Goal: Communication & Community: Answer question/provide support

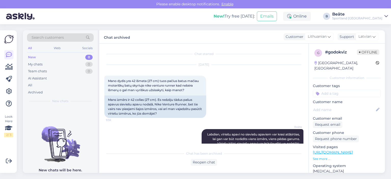
scroll to position [29, 0]
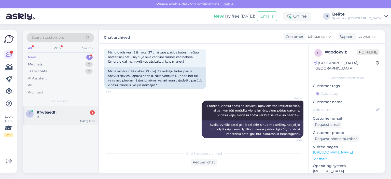
click at [54, 123] on div "f #fw6aedfj 1 ja [DATE] 10:31" at bounding box center [60, 115] width 75 height 18
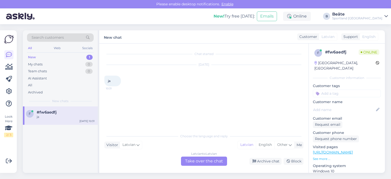
scroll to position [0, 0]
click at [203, 164] on div "Latvian to Latvian Take over the chat" at bounding box center [204, 161] width 46 height 9
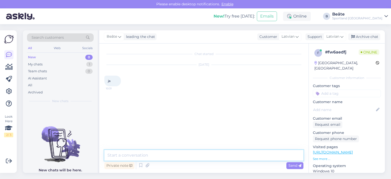
click at [206, 158] on textarea at bounding box center [203, 155] width 199 height 11
type textarea "Sveiki, kā varam Jums palīdzēt?"
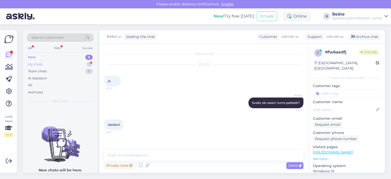
click at [34, 65] on div "My chats" at bounding box center [35, 64] width 15 height 5
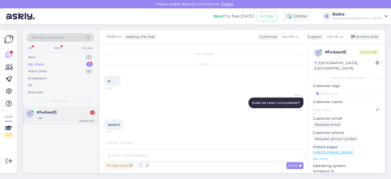
click at [46, 114] on span "#fw6aedfj" at bounding box center [47, 112] width 20 height 5
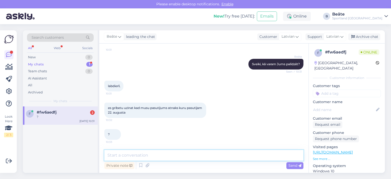
click at [174, 153] on textarea at bounding box center [203, 155] width 199 height 11
type textarea "Kāds ir pasūtījuma numurs?"
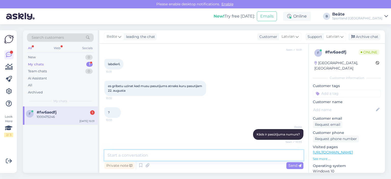
scroll to position [82, 0]
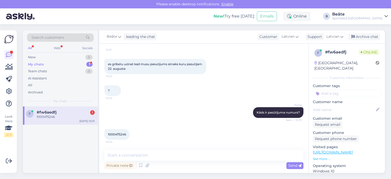
click at [122, 134] on span "1000475246" at bounding box center [117, 134] width 18 height 4
copy div "1000475246 10:34"
click at [144, 157] on textarea at bounding box center [203, 155] width 199 height 11
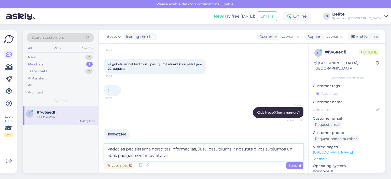
paste textarea "Liepājas O. [STREET_ADDRESS] pakomāts"
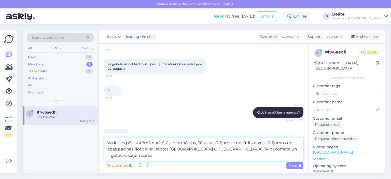
type textarea "Vadoties pēc sistēmā norādītās informācijas, Jūsu pasūtījums ir nosūtīts divos …"
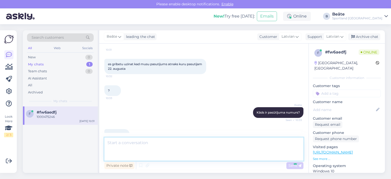
scroll to position [118, 0]
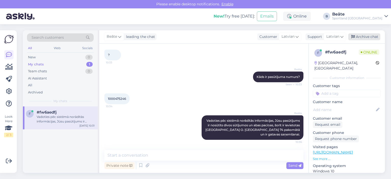
click at [366, 38] on div "Archive chat" at bounding box center [364, 36] width 32 height 7
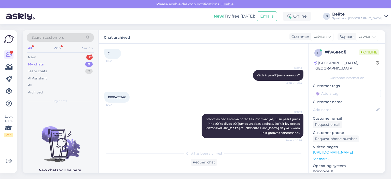
scroll to position [142, 0]
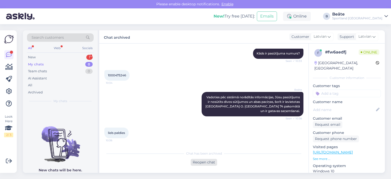
click at [201, 162] on div "Reopen chat" at bounding box center [204, 162] width 26 height 7
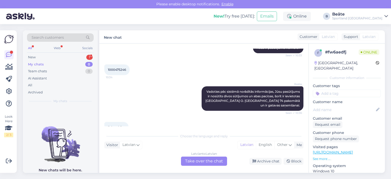
click at [201, 160] on div "Latvian to Latvian Take over the chat" at bounding box center [204, 161] width 46 height 9
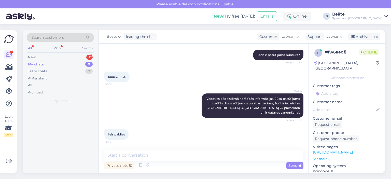
scroll to position [140, 0]
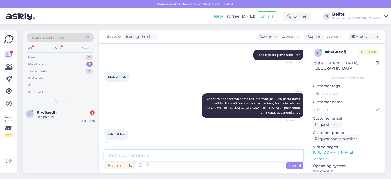
click at [202, 159] on textarea at bounding box center [203, 155] width 199 height 11
type textarea "Jauku Jums dienu!"
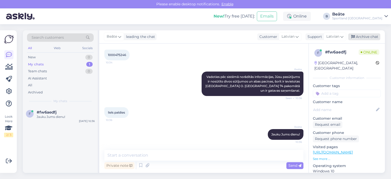
click at [364, 37] on div "Archive chat" at bounding box center [364, 36] width 32 height 7
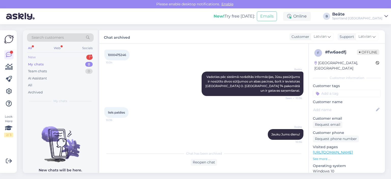
click at [71, 58] on div "New 1" at bounding box center [60, 57] width 67 height 7
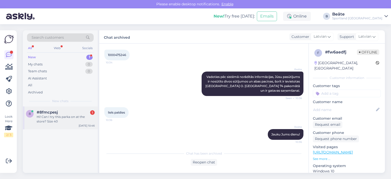
click at [60, 114] on div "#8fmcpesj 1" at bounding box center [66, 112] width 58 height 5
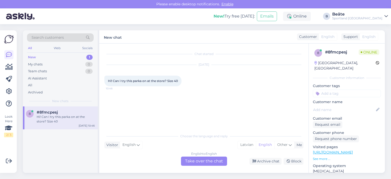
scroll to position [0, 0]
click at [202, 162] on div "English to English Take over the chat" at bounding box center [204, 161] width 46 height 9
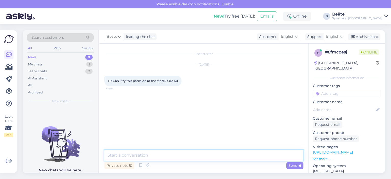
click at [188, 159] on textarea at bounding box center [203, 155] width 199 height 11
click at [337, 36] on span "English" at bounding box center [332, 37] width 13 height 6
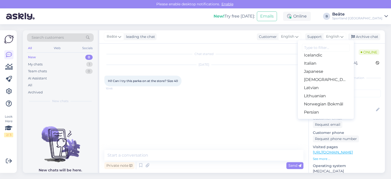
scroll to position [127, 0]
click at [316, 81] on link "Latvian" at bounding box center [326, 79] width 56 height 8
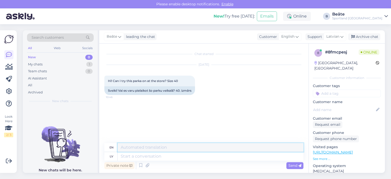
click at [171, 151] on textarea at bounding box center [211, 147] width 186 height 9
click at [174, 159] on textarea at bounding box center [211, 156] width 186 height 9
type textarea "Sveiki, k"
type textarea "Hello,"
type textarea "Sveiki, kāds p"
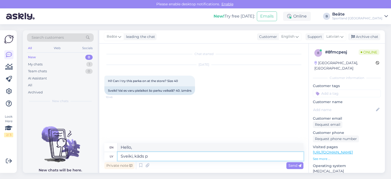
type textarea "Hello, someone"
type textarea "Sveiki, kāds būs pre"
type textarea "Hello, how are you?"
type textarea "Sveiki, kāds būs preces k"
type textarea "Hello, what will the goods be like?"
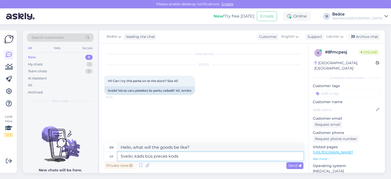
type textarea "Sveiki, kāds būs preces kods?"
type textarea "Hello, what will be the product code?"
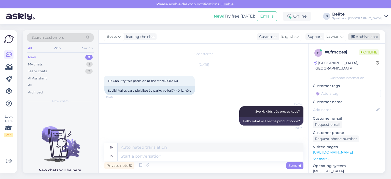
click at [355, 35] on div "Archive chat" at bounding box center [364, 36] width 32 height 7
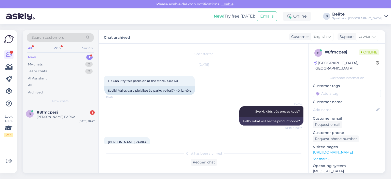
scroll to position [9, 0]
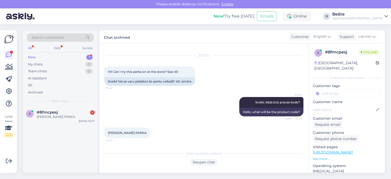
drag, startPoint x: 167, startPoint y: 132, endPoint x: 106, endPoint y: 133, distance: 60.9
click at [106, 133] on div "[PERSON_NAME] PARKA 10:47" at bounding box center [127, 133] width 46 height 11
copy span "[PERSON_NAME] PARKA"
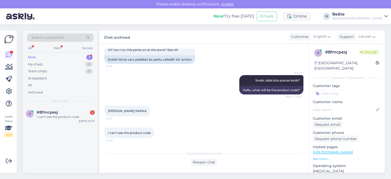
click at [195, 119] on div "[PERSON_NAME] PARKA 10:47" at bounding box center [203, 111] width 199 height 22
click at [200, 161] on div "Reopen chat" at bounding box center [204, 162] width 26 height 7
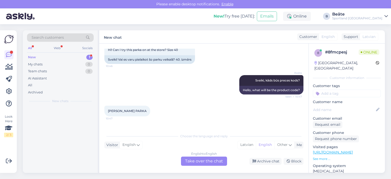
scroll to position [37, 0]
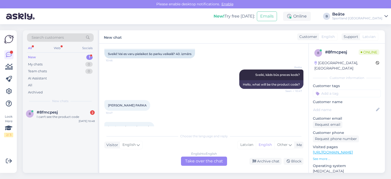
click at [209, 157] on div "English to English Take over the chat" at bounding box center [204, 161] width 46 height 9
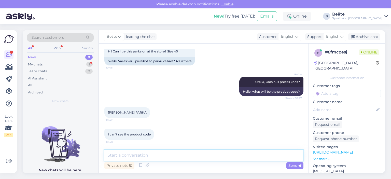
click at [222, 154] on textarea at bounding box center [203, 155] width 199 height 11
click at [331, 35] on span "English" at bounding box center [332, 37] width 13 height 6
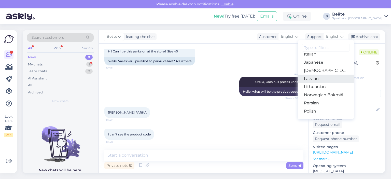
click at [327, 75] on link "Latvian" at bounding box center [326, 79] width 56 height 8
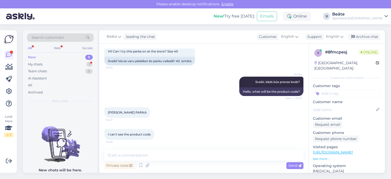
scroll to position [37, 0]
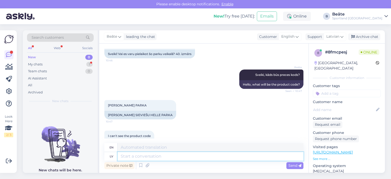
click at [192, 155] on textarea at bounding box center [211, 156] width 186 height 9
type textarea "Šī"
type textarea "This"
type textarea "[PERSON_NAME],"
type textarea "This jacket,"
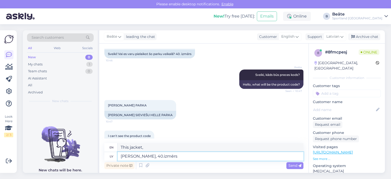
type textarea "[PERSON_NAME], 40.izmērs u"
type textarea "This jacket, size 40.izm"
type textarea "[DEMOGRAPHIC_DATA][PERSON_NAME], 40.izmērs uzrādās, k"
type textarea "This jacket, size 40.izm , shows up,"
type textarea "[DEMOGRAPHIC_DATA][PERSON_NAME], 40.izmērs uzrādās, ka ir"
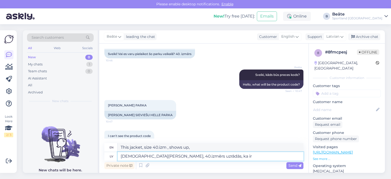
type textarea "This jacket, size 40.izm , turns out to be"
type textarea "[DEMOGRAPHIC_DATA][PERSON_NAME], 40.izmērs uzrādās, ka ir pieejams"
type textarea "This jacket, size 40.izm , appears to be available."
type textarea "[PERSON_NAME], 40.izmērs uzrādās, ka ir pieejams Spices v"
type textarea "This jacket, size 40.izm , appears to be available at Spices"
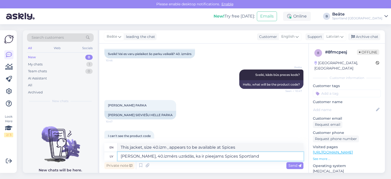
type textarea "[PERSON_NAME], 40.izmērs uzrādās, ka ir pieejams Spices Sportland v"
type textarea "This jacket, size 40.izm , appears to be available at Spices Sportland"
type textarea "[PERSON_NAME], 40.izmērs uzrādās, ka ir pieejams Spices Sportland veikalā uz"
type textarea "This jacket, size 40.izm , appears to be available at Spices Sportland store."
type textarea "[PERSON_NAME], 40.izmērs uzrādās, ka ir pieejams Spices Sportland veikalā uz v"
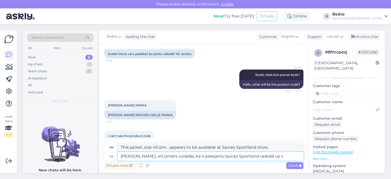
type textarea "This jacket, size 40.izm , appears to be available at the Spices Sportland stor…"
type textarea "[PERSON_NAME], 40.izmērs uzrādās, ka ir pieejams Spices Sportland veikalā uz vi…"
type textarea "This jacket, size 40.izm , appears to be available at the Spices Sportland stor…"
click at [281, 159] on textarea "[PERSON_NAME], 40.izmērs uzrādās, ka ir pieejams Spices Sportland veikalā uz vi…" at bounding box center [211, 156] width 186 height 9
drag, startPoint x: 209, startPoint y: 158, endPoint x: 228, endPoint y: 154, distance: 19.7
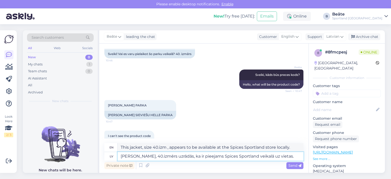
click at [209, 158] on textarea "[PERSON_NAME], 40.izmērs uzrādās, ka ir pieejams Spices Sportland veikalā uz vi…" at bounding box center [211, 156] width 186 height 9
click at [273, 157] on textarea "[PERSON_NAME], 40.izmērs uzrādās, ka ir pieejams Spices Sportland veikalā uz vi…" at bounding box center [211, 156] width 186 height 9
type textarea "[PERSON_NAME], 40.izmērs uzrādās, ka ir pieejams Spices Sportland veikalā uz vi…"
type textarea "This jacket, size 40.izm , appears to be available at the Spices Sportland stor…"
type textarea "[PERSON_NAME], 40.izmērs uzrādās, ka ir pieejams Spices Sportland veikalā uz vi…"
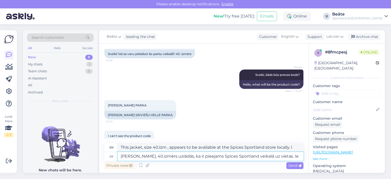
type textarea "This jacket, size 40.izm , appears to be available at the Spices Sportland stor…"
type textarea "[PERSON_NAME], 40.izmērs uzrādās, ka ir pieejams Spices Sportland veikalā uz vi…"
type textarea "This jacket, size 40.izm , appears to be available at the Spices Sportland stor…"
type textarea "[PERSON_NAME], 40.izmērs uzrādās, ka ir pieejams Spices Sportland veikalā uz vi…"
type textarea "This jacket, size 40.izm , appears to be available at the Spices Sportland stor…"
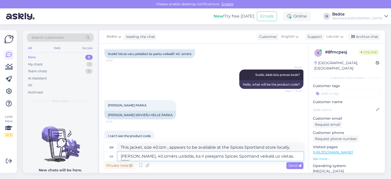
type textarea "[PERSON_NAME], 40.izmērs uzrādās, ka ir pieejams Spices Sportland veikalā uz vi…"
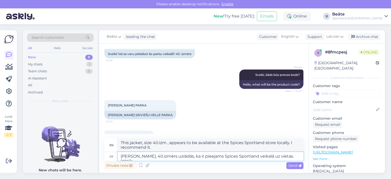
type textarea "This jacket, size 40.izm , appears to be available at the Spices Sportland stor…"
type textarea "[PERSON_NAME], 40.izmērs uzrādās, ka ir pieejams Spices Sportland veikalā uz vi…"
type textarea "This jacket, size 40.izm , appears to be available at the Spices Sportland stor…"
type textarea "[PERSON_NAME], 40.izmērs uzrādās, ka ir pieejams Spices Sportland veikalā uz vi…"
type textarea "This jacket, size 40.izm , appears to be available at the Spices Sportland stor…"
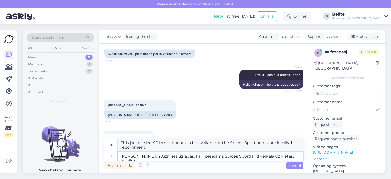
type textarea "[PERSON_NAME], 40.izmērs uzrādās, ka ir pieejams Spices Sportland veikalā uz vi…"
type textarea "This jacket, size 40.izm , appears to be available at the Spices Sportland stor…"
type textarea "[PERSON_NAME], 40.izmērs uzrādās, ka ir pieejams Spices Sportland veikalā uz vi…"
type textarea "This jacket, size 40.izm , appears to be available at the Spices Sportland stor…"
type textarea "[PERSON_NAME], 40.izmērs uzrādās, ka ir pieejams Spices Sportland veikalā uz vi…"
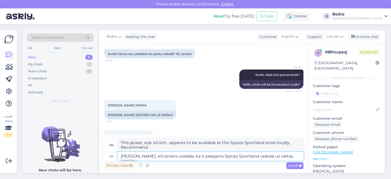
type textarea "This jacket, size 40.izm , appears to be available at the Spices Sportland stor…"
type textarea "[PERSON_NAME], 40.izmērs uzrādās, ka ir pieejams Spices Sportland veikalā uz vi…"
type textarea "This jacket, size 40.izm appears to be available at the Spices Sportland store …"
type textarea "[PERSON_NAME], 40.izmērs uzrādās, ka ir pieejams Spices Sportland veikalā uz vi…"
type textarea "This jacket, size 40.izm , appears to be available at the Spices Sportland stor…"
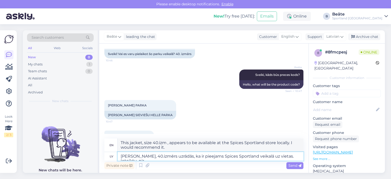
type textarea "[PERSON_NAME], 40.izmērs uzrādās, ka ir pieejams Spices Sportland veikalā uz vi…"
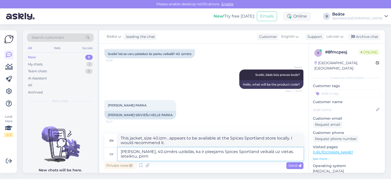
type textarea "This jacket, size 40.izm , appears to be available at the Spices Sportland stor…"
type textarea "[PERSON_NAME], 40.izmērs uzrādās, ka ir pieejams Spices Sportland veikalā uz vi…"
type textarea "This jacket, size 40.izm appears to be available at the Spices Sportland store …"
type textarea "[PERSON_NAME], 40.izmērs uzrādās, ka ir pieejams Spices Sportland veikalā uz vi…"
type textarea "This jacket, size 40.izm , appears to be available at the Spices Sportland stor…"
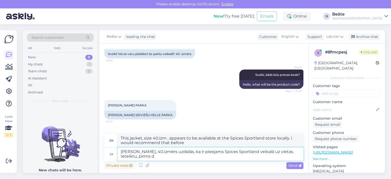
type textarea "[PERSON_NAME], 40.izmērs uzrādās, ka ir pieejams Spices Sportland veikalā uz vi…"
type textarea "This jacket, size 40.izm , appears to be available at the Spices Sportland stor…"
type textarea "[PERSON_NAME], 40.izmērs uzrādās, ka ir pieejams Spices Sportland veikalā uz vi…"
type textarea "This jacket, size 40.izm appears to be available at the Spices Sportland store …"
type textarea "[PERSON_NAME], 40.izmērs uzrādās, ka ir pieejams Spices Sportland veikalā uz vi…"
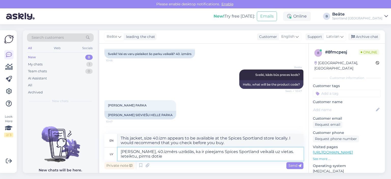
type textarea "This jacket, size 40.izm , appears to be available at the Spices Sportland stor…"
type textarea "[PERSON_NAME], 40.izmērs uzrādās, ka ir pieejams Spices Sportland veikalā uz vi…"
type textarea "This jacket, size 40.izm , appears to be available at the Spices Sportland stor…"
type textarea "[PERSON_NAME], 40.izmērs uzrādās, ka ir pieejams Spices Sportland veikalā uz vi…"
type textarea "This jacket, size 40.izm , appears to be available at the Spices Sportland stor…"
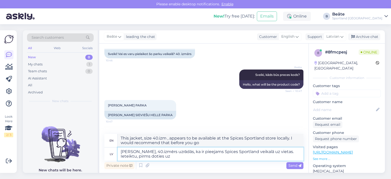
type textarea "[PERSON_NAME], 40.izmērs uzrādās, ka ir pieejams Spices Sportland veikalā uz vi…"
type textarea "This jacket, size 40.izm , appears to be available at the Spices Sportland stor…"
type textarea "[PERSON_NAME], 40.izmērs uzrādās, ka ir pieejams Spices Sportland veikalā uz vi…"
type textarea "This jacket, size 40.izm appears to be available at the Spices Sportland store …"
type textarea "[PERSON_NAME], 40.izmērs uzrādās, ka ir pieejams Spices Sportland veikalā uz vi…"
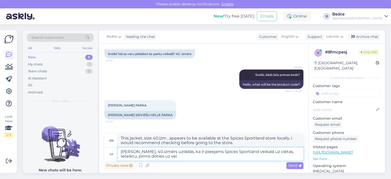
type textarea "This jacket, size 40.izm , appears to be available at the Spices Sportland stor…"
type textarea "[PERSON_NAME], 40.izmērs uzrādās, ka ir pieejams Spices Sportland veikalā uz vi…"
type textarea "This jacket, size 40.izm , appears to be available at the Spices Sportland stor…"
type textarea "[PERSON_NAME], 40.izmērs uzrādās, ka ir pieejams Spices Sportland veikalā uz vi…"
type textarea "This jacket, size 40.izm , appears to be available at the Spices Sportland stor…"
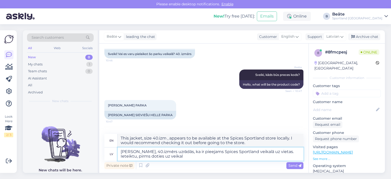
type textarea "[PERSON_NAME], 40.izmērs uzrādās, ka ir pieejams Spices Sportland veikalā uz vi…"
type textarea "This jacket, size 40.izm , appears to be available at the Spices Sportland stor…"
type textarea "[PERSON_NAME], 40.izmērs uzrādās, ka ir pieejams Spices Sportland veikalā uz vi…"
type textarea "This jacket, size 40.izm , appears to be available at the Spices Sportland stor…"
type textarea "[PERSON_NAME], 40.izmērs uzrādās, ka ir pieejams Spices Sportland veikalā uz vi…"
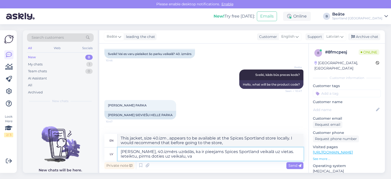
type textarea "This jacket, size 40.izm , appears to be available at the Spices Sportland stor…"
type textarea "[PERSON_NAME], 40.izmērs uzrādās, ka ir pieejams Spices Sportland veikalā uz vi…"
type textarea "This jacket, size 40.izm , appears to be available at the Spices Sportland stor…"
type textarea "[PERSON_NAME], 40.izmērs uzrādās, ka ir pieejams Spices Sportland veikalā uz vi…"
type textarea "This jacket, size 40.izm , appears to be available at the Spices Sportland stor…"
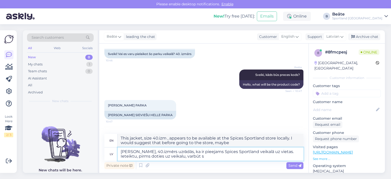
type textarea "[PERSON_NAME], 40.izmērs uzrādās, ka ir pieejams Spices Sportland veikalā uz vi…"
type textarea "This jacket, size 40.izm , appears to be available at the Spices Sportland stor…"
type textarea "[PERSON_NAME], 40.izmērs uzrādās, ka ir pieejams Spices Sportland veikalā uz vi…"
type textarea "This jacket, size 40.izm , appears to be available at the Spices Sportland stor…"
type textarea "[PERSON_NAME], 40.izmērs uzrādās, ka ir pieejams Spices Sportland veikalā uz vi…"
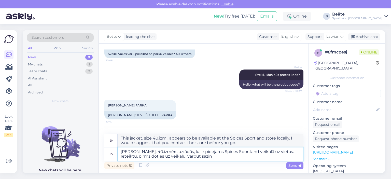
type textarea "This jacket, size 40.izm , appears to be available at the Spices Sportland stor…"
type textarea "[PERSON_NAME], 40.izmērs uzrādās, ka ir pieejams Spices Sportland veikalā uz vi…"
type textarea "This jacket, size 40.izm , appears to be available at the Spices Sportland stor…"
type textarea "[PERSON_NAME], 40.izmērs uzrādās, ka ir pieejams Spices Sportland veikalā uz vi…"
type textarea "This jacket, size 40.izm , appears to be available at the Spices Sportland stor…"
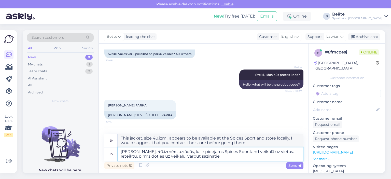
type textarea "[PERSON_NAME], 40.izmērs uzrādās, ka ir pieejams Spices Sportland veikalā uz vi…"
type textarea "This jacket, size 40.izm , appears to be available at the Spices Sportland stor…"
type textarea "[PERSON_NAME], 40.izmērs uzrādās, ka ir pieejams Spices Sportland veikalā uz vi…"
type textarea "This jacket, size 40.izm , appears to be available at the Spices Sportland stor…"
type textarea "[PERSON_NAME], 40.izmērs uzrādās, ka ir pieejams Spices Sportland veikalā uz vi…"
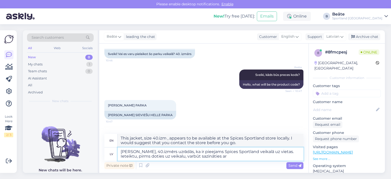
type textarea "This jacket, size 40.izm , appears to be available at the Spices Sportland stor…"
type textarea "[PERSON_NAME], 40.izmērs uzrādās, ka ir pieejams Spices Sportland veikalā uz vi…"
type textarea "This jacket, size 40.izm , appears to be available at the Spices Sportland stor…"
type textarea "[PERSON_NAME], 40.izmērs uzrādās, ka ir pieejams Spices Sportland veikalā uz vi…"
type textarea "This jacket, size 40.izm , appears to be available at the Spices Sportland stor…"
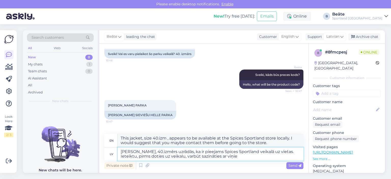
type textarea "[PERSON_NAME], 40.izmērs uzrādās, ka ir pieejams Spices Sportland veikalā uz vi…"
type textarea "This jacket, size 40.izm , appears to be available at the Spices Sportland stor…"
type textarea "[PERSON_NAME], 40.izmērs uzrādās, ka ir pieejams Spices Sportland veikalā uz vi…"
type textarea "This jacket, size 40.izm , appears to be available at the Spices Sportland stor…"
type textarea "[PERSON_NAME], 40.izmērs uzrādās, ka ir pieejams Spices Sportland veikalā uz vi…"
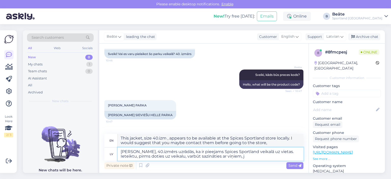
type textarea "This jacket, size 40.izm , appears to be available at the Spices Sportland stor…"
type textarea "[PERSON_NAME], 40.izmērs uzrādās, ka ir pieejams Spices Sportland veikalā uz vi…"
type textarea "This jacket, size 40.izm , appears to be available at the Spices Sportland stor…"
type textarea "[PERSON_NAME], 40.izmērs uzrādās, ka ir pieejams Spices Sportland veikalā uz vi…"
type textarea "This jacket, size 40.izm , appears to be available at the Spices Sportland stor…"
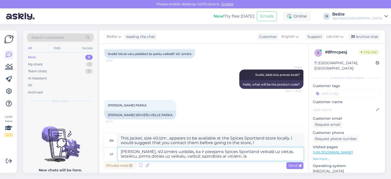
type textarea "[PERSON_NAME], 40.izmērs uzrādās, ka ir pieejams Spices Sportland veikalā uz vi…"
type textarea "This jacket, size 40.izm , appears to be available at the Spices Sportland stor…"
type textarea "[PERSON_NAME], 40.izmērs uzrādās, ka ir pieejams Spices Sportland veikalā uz vi…"
type textarea "This jacket, size 40.izm , appears to be available at the Spices Sportland stor…"
type textarea "[PERSON_NAME], 40.izmērs uzrādās, ka ir pieejams Spices Sportland veikalā uz vi…"
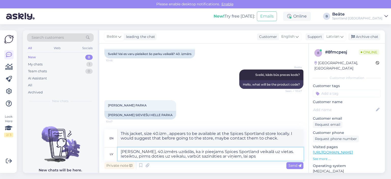
type textarea "This jacket, size 40.izm , appears to be available at the Spices Sportland stor…"
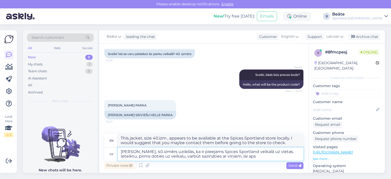
type textarea "[PERSON_NAME], 40.izmērs uzrādās, ka ir pieejams Spices Sportland veikalā uz vi…"
type textarea "This jacket, size 40.izm , appears to be available at the Spices Sportland stor…"
type textarea "[PERSON_NAME], 40.izmērs uzrādās, ka ir pieejams Spices Sportland veikalā uz vi…"
type textarea "This jacket, size 40.izm , appears to be available at the Spices Sportland stor…"
type textarea "[PERSON_NAME], 40.izmērs uzrādās, ka ir pieejams Spices Sportland veikalā uz vi…"
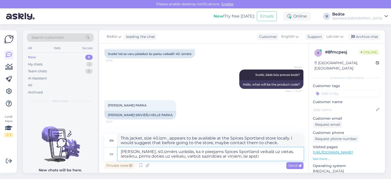
type textarea "This jacket, size 40.izm , appears to be available at the Spices Sportland stor…"
type textarea "[PERSON_NAME], 40.izmērs uzrādās, ka ir pieejams Spices Sportland veikalā uz vi…"
type textarea "This jacket, size 40.izm , appears to be available at the Spices Sportland stor…"
type textarea "[PERSON_NAME], 40.izmērs uzrādās, ka ir pieejams Spices Sportland veikalā uz vi…"
type textarea "This jacket, size 40.izm , appears to be available at the Spices Sportland stor…"
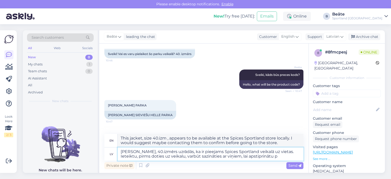
type textarea "[PERSON_NAME], 40.izmērs uzrādās, ka ir pieejams Spices Sportland veikalā uz vi…"
type textarea "This jacket, size 40.izm , appears to be available at the Spices Sportland stor…"
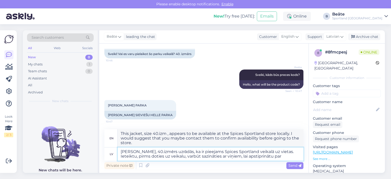
type textarea "[PERSON_NAME], 40.izmērs uzrādās, ka ir pieejams Spices Sportland veikalā uz vi…"
type textarea "This jacket, size 40.izm , appears to be available at the Spices Sportland stor…"
type textarea "[PERSON_NAME], 40.izmērs uzrādās, ka ir pieejams Spices Sportland veikalā uz vi…"
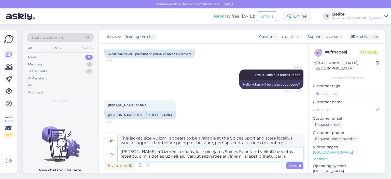
type textarea "This jacket, size 40.izm , appears to be available at the Spices Sportland stor…"
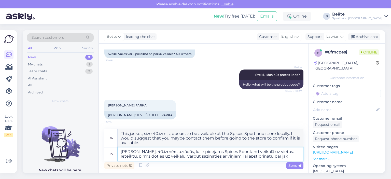
type textarea "[PERSON_NAME], 40.izmērs uzrādās, ka ir pieejams Spices Sportland veikalā uz vi…"
type textarea "This jacket, size 40.izm , appears to be available at the Spices Sportland stor…"
type textarea "[PERSON_NAME], 40.izmērs uzrādās, ka ir pieejams Spices Sportland veikalā uz vi…"
type textarea "This jacket, size 40.izm , appears to be available at the Spices Sportland stor…"
type textarea "[PERSON_NAME], 40.izmērs uzrādās, ka ir pieejams Spices Sportland veikalā uz vi…"
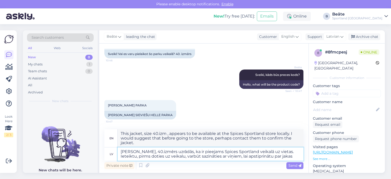
type textarea "This jacket, size 40.izm , appears to be available at the Spices Sportland stor…"
type textarea "[PERSON_NAME], 40.izmērs uzrādās, ka ir pieejams Spices Sportland veikalā uz vi…"
type textarea "This jacket, size 40.izm , appears to be available at the Spices Sportland stor…"
type textarea "[PERSON_NAME], 40.izmērs uzrādās, ka ir pieejams Spices Sportland veikalā uz vi…"
type textarea "This jacket, size 40.izm , appears to be available at the Spices Sportland stor…"
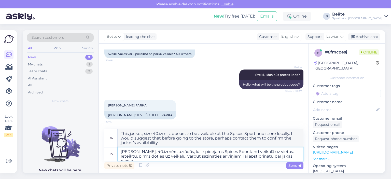
type textarea "[PERSON_NAME], 40.izmērs uzrādās, ka ir pieejams Spices Sportland veikalā uz vi…"
type textarea "This jacket, 40.izm , appears to be available at the Spices Sportland store loc…"
type textarea "[PERSON_NAME], 40.izmērs uzrādās, ka ir pieejams Spices Sportland veikalā uz vi…"
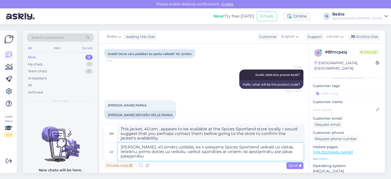
type textarea "This jacket, 40.izm , appears to be available at the Spices Sportland store loc…"
type textarea "[PERSON_NAME], 40.izmērs uzrādās, ka ir pieejams Spices Sportland veikalā uz vi…"
click at [294, 166] on span "Send" at bounding box center [294, 165] width 13 height 5
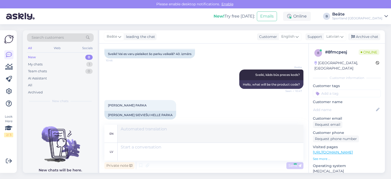
scroll to position [107, 0]
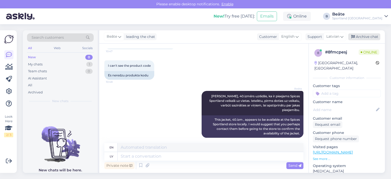
click at [361, 37] on div "Archive chat" at bounding box center [364, 36] width 32 height 7
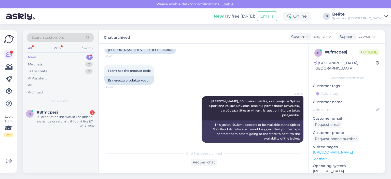
scroll to position [150, 0]
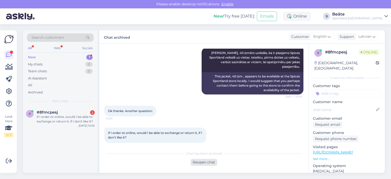
click at [207, 162] on div "Reopen chat" at bounding box center [204, 162] width 26 height 7
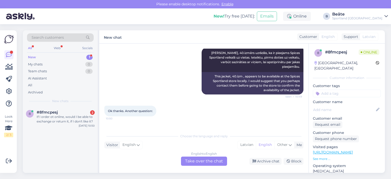
click at [213, 159] on div "English to English Take over the chat" at bounding box center [204, 161] width 46 height 9
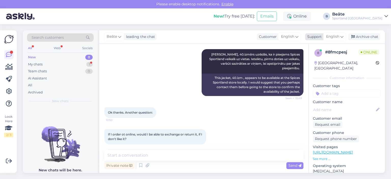
click at [333, 39] on span "English" at bounding box center [332, 37] width 13 height 6
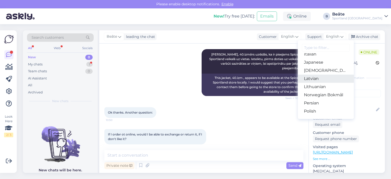
click at [320, 81] on link "Latvian" at bounding box center [326, 79] width 56 height 8
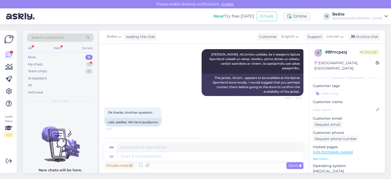
scroll to position [150, 0]
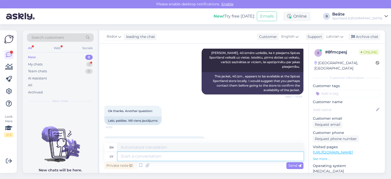
click at [188, 154] on textarea at bounding box center [211, 156] width 186 height 9
type textarea "Jā,"
type textarea "Yes,"
type textarea "Jā, protams,"
type textarea "Yes, of course."
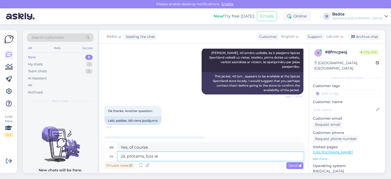
type textarea "Jā, protams, būs ies"
type textarea "Yes, of course it will be."
type textarea "Jā, protams, būs iespējams"
type textarea "Yes, of course it will be possible."
type textarea "Jā, protams, būs iespējams gan"
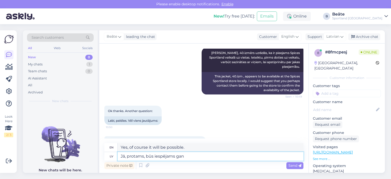
type textarea "Yes, of course it will be possible"
type textarea "Jā, protams, būs iespējams gan samainīt, g"
type textarea "Yes, of course it will be possible to change,"
type textarea "[DEMOGRAPHIC_DATA], protams, būs iespējams gan samainīt, gan"
type textarea "Yes, of course it will be possible to both exchange and"
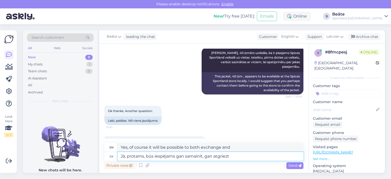
type textarea "Jā, protams, būs iespējams gan samainīt, gan atgriezt"
type textarea "Yes, of course, it will be possible to both exchange and return."
type textarea "Jā, protams, būs iespējams gan samainīt, gan atgriezt un sa"
type textarea "Yes, of course, it will be possible to exchange and return and"
type textarea "Jā, protams, būs iespējams gan samainīt, gan atgriezt un saņemt nau"
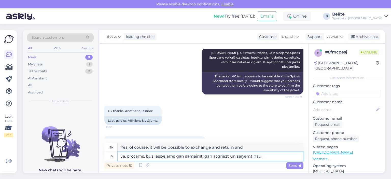
type textarea "Yes, of course, it will be possible to exchange, return and receive"
type textarea "Jā, protams, būs iespējams gan samainīt, gan atgriezt un saņemt naudas a"
type textarea "Yes, of course, it will be possible to exchange, return and receive a refund."
type textarea "Jā, protams, būs iespējams gan samainīt, gan atgriezt un saņemt naudas atmaksu."
type textarea "Yes, of course, it will be possible to exchange, return, and receive a refund."
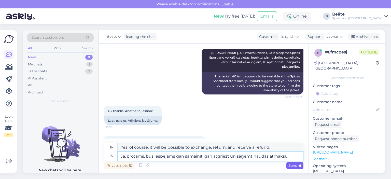
type textarea "Jā, protams, būs iespējams gan samainīt, gan atgriezt un saņemt naudas atmaksu."
click at [291, 165] on span "Send" at bounding box center [294, 165] width 13 height 5
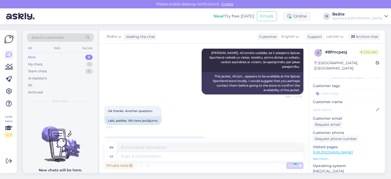
scroll to position [217, 0]
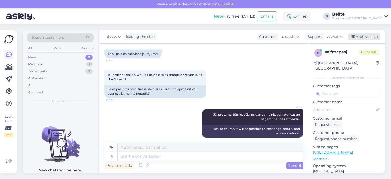
click at [360, 36] on div "Archive chat" at bounding box center [364, 36] width 32 height 7
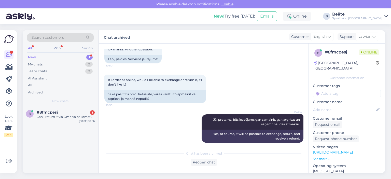
scroll to position [234, 0]
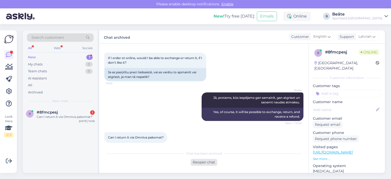
click at [200, 162] on div "Reopen chat" at bounding box center [204, 162] width 26 height 7
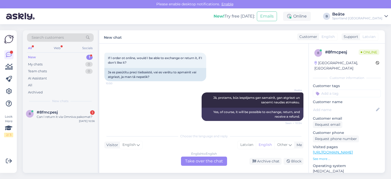
click at [160, 88] on div "[PERSON_NAME] Jā, protams, būs iespējams gan samainīt, gan atgriezt un saņemt n…" at bounding box center [203, 107] width 199 height 40
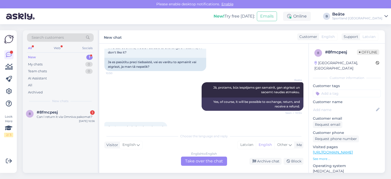
scroll to position [251, 0]
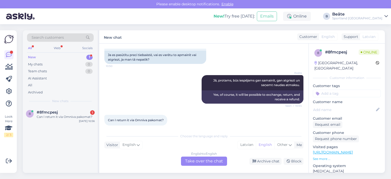
click at [160, 88] on div "[PERSON_NAME] Jā, protams, būs iespējams gan samainīt, gan atgriezt un saņemt n…" at bounding box center [203, 90] width 199 height 40
click at [79, 117] on div "Can I return it via Omniva pakomat?" at bounding box center [66, 117] width 58 height 5
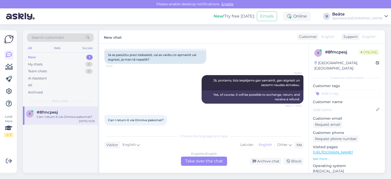
click at [195, 159] on div "English to English Take over the chat" at bounding box center [204, 161] width 46 height 9
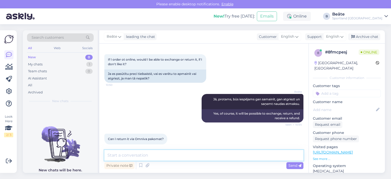
click at [192, 154] on textarea at bounding box center [203, 155] width 199 height 11
click at [335, 37] on span "English" at bounding box center [332, 37] width 13 height 6
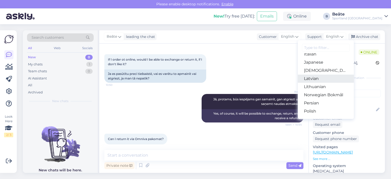
click at [320, 78] on link "Latvian" at bounding box center [326, 79] width 56 height 8
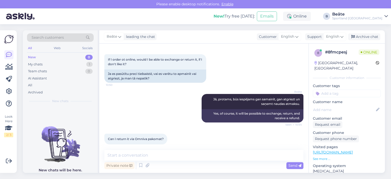
scroll to position [247, 0]
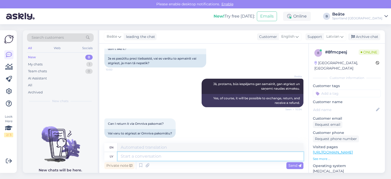
click at [190, 155] on textarea at bounding box center [211, 156] width 186 height 9
type textarea "Jā,"
type textarea "Yes,"
type textarea "Jā, ja v"
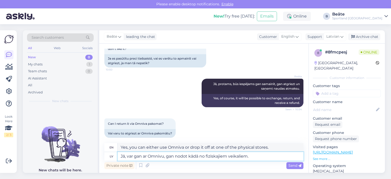
click at [188, 157] on textarea "Jā, var gan ar Omnivu, gan nodot kādā no fiziskajiem veikaliem." at bounding box center [211, 156] width 186 height 9
click at [294, 165] on span "Send" at bounding box center [294, 165] width 13 height 5
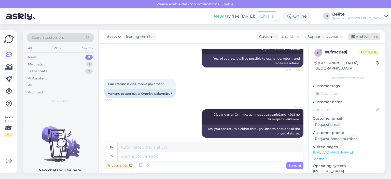
click at [366, 39] on div "Archive chat" at bounding box center [364, 36] width 32 height 7
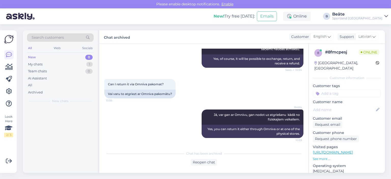
scroll to position [282, 0]
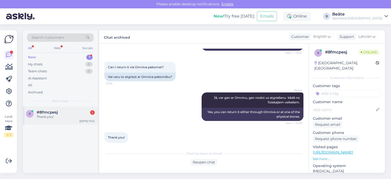
click at [67, 112] on div "#8fmcpesj 1" at bounding box center [66, 112] width 58 height 5
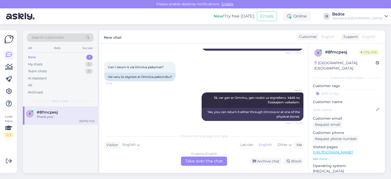
scroll to position [321, 0]
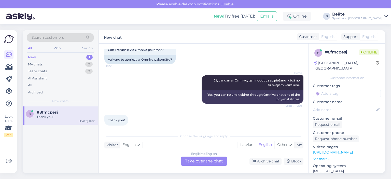
click at [208, 159] on div "English to English Take over the chat" at bounding box center [204, 161] width 46 height 9
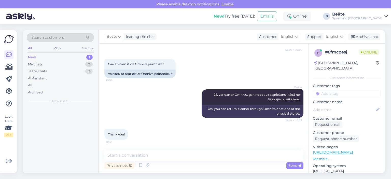
scroll to position [302, 0]
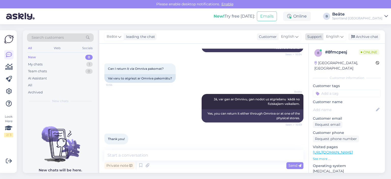
click at [334, 35] on span "English" at bounding box center [332, 37] width 13 height 6
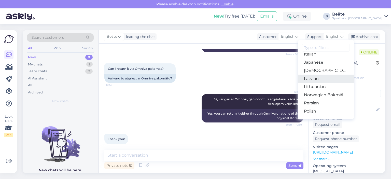
click at [322, 75] on link "Latvian" at bounding box center [326, 79] width 56 height 8
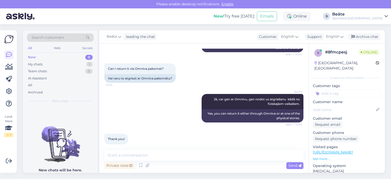
scroll to position [318, 0]
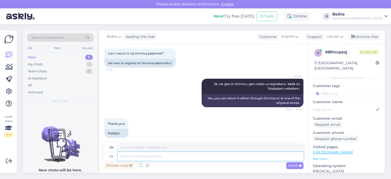
click at [190, 155] on textarea at bounding box center [211, 156] width 186 height 9
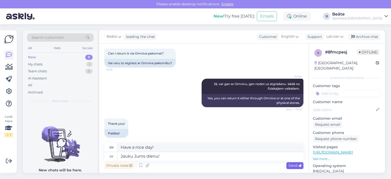
click at [298, 167] on span "Send" at bounding box center [294, 165] width 13 height 5
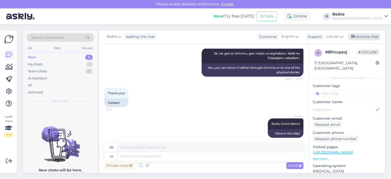
click at [363, 37] on div "Archive chat" at bounding box center [364, 36] width 32 height 7
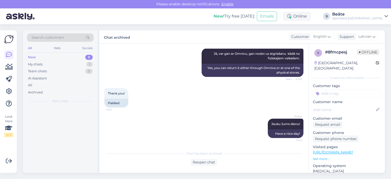
scroll to position [343, 0]
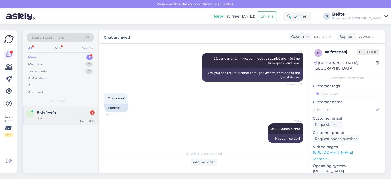
click at [57, 116] on div at bounding box center [66, 117] width 58 height 5
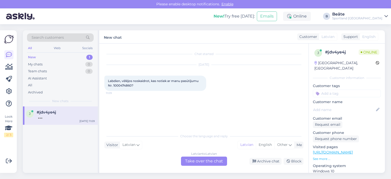
click at [208, 163] on div "Latvian to Latvian Take over the chat" at bounding box center [204, 161] width 46 height 9
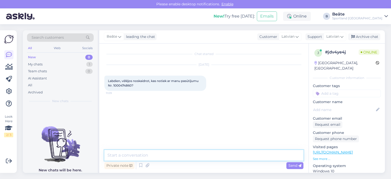
click at [206, 153] on textarea at bounding box center [203, 155] width 199 height 11
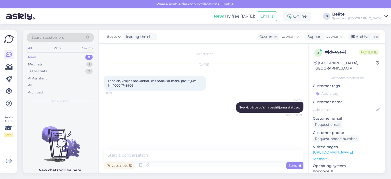
click at [122, 84] on span "Labdien, vēlējos noskaidrot, kas notiek ar manu pasūtījumu Nr. 1000474860?" at bounding box center [153, 83] width 91 height 8
copy span "1000474860"
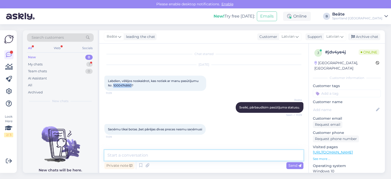
click at [180, 155] on textarea at bounding box center [203, 155] width 199 height 11
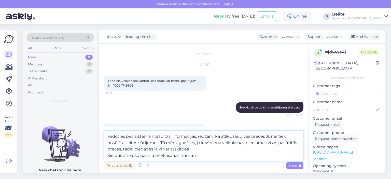
paste textarea "05757995522286"
paste textarea "05757995522320"
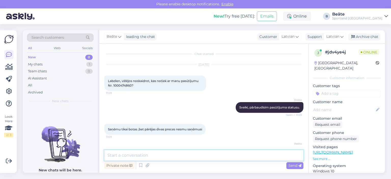
scroll to position [44, 0]
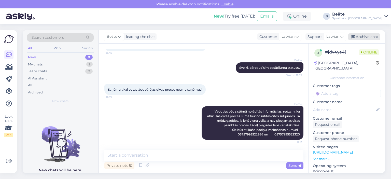
click at [371, 36] on div "Archive chat" at bounding box center [364, 36] width 32 height 7
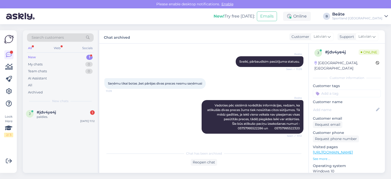
scroll to position [68, 0]
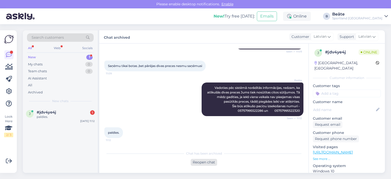
click at [197, 160] on div "Reopen chat" at bounding box center [204, 162] width 26 height 7
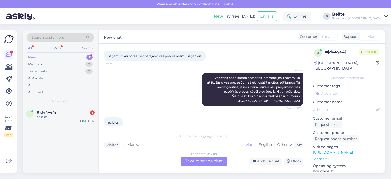
click at [197, 160] on div "Latvian to Latvian Take over the chat" at bounding box center [204, 161] width 46 height 9
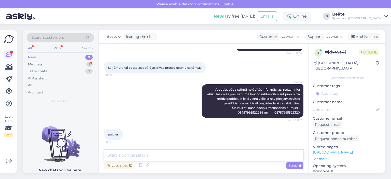
click at [197, 160] on textarea at bounding box center [203, 155] width 199 height 11
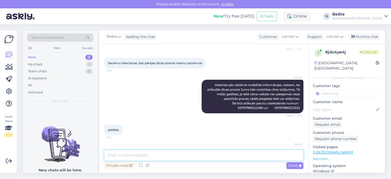
scroll to position [88, 0]
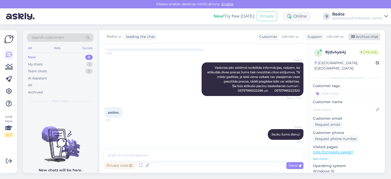
click at [370, 35] on div "Archive chat" at bounding box center [364, 36] width 32 height 7
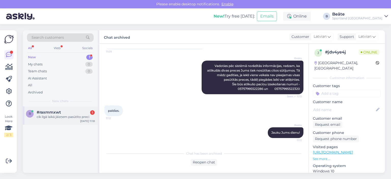
click at [66, 115] on div "cik ilgā laikā jāizņem pasūtīto preci" at bounding box center [66, 117] width 58 height 5
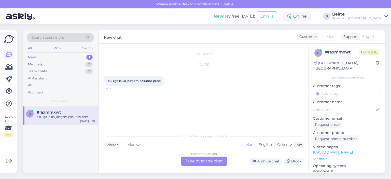
click at [209, 163] on div "Latvian to Latvian Take over the chat" at bounding box center [204, 161] width 46 height 9
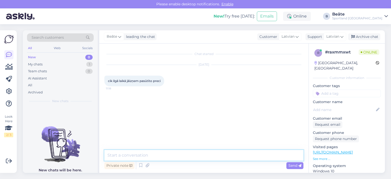
click at [208, 157] on textarea at bounding box center [203, 155] width 199 height 11
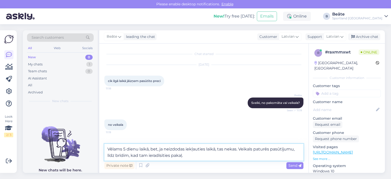
click at [163, 156] on textarea "Vēlams 5 dienu laikā, bet, ja neizdodas iekļauties laikā, tas nekas. Veikals pa…" at bounding box center [203, 152] width 199 height 17
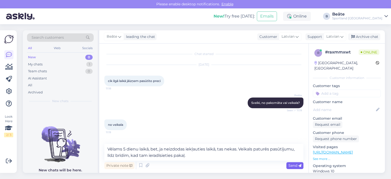
click at [289, 166] on span "Send" at bounding box center [294, 165] width 13 height 5
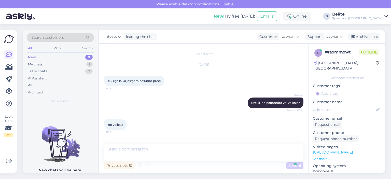
scroll to position [21, 0]
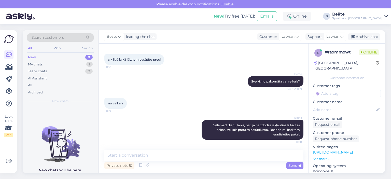
click at [187, 128] on div "[PERSON_NAME] Vēlams 5 dienu laikā, bet, ja neizdodas iekļauties laikā, tas nek…" at bounding box center [203, 129] width 199 height 31
click at [192, 129] on icon at bounding box center [193, 129] width 3 height 3
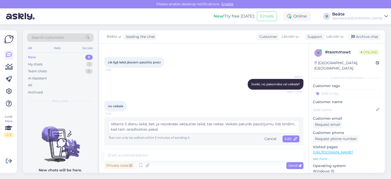
scroll to position [18, 0]
drag, startPoint x: 162, startPoint y: 130, endPoint x: 150, endPoint y: 130, distance: 12.0
click at [150, 130] on textarea "Vēlams 5 dienu laikā, bet, ja neizdodas iekļauties laikā, tas nekas. Veikals pa…" at bounding box center [203, 126] width 191 height 13
click at [191, 128] on textarea "Vēlams 5 dienu laikā, bet, ja neizdodas iekļauties laikā, tas nekas. Veikals pa…" at bounding box center [203, 126] width 191 height 13
click at [286, 139] on span "Edit" at bounding box center [291, 139] width 13 height 5
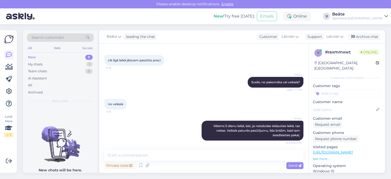
scroll to position [21, 0]
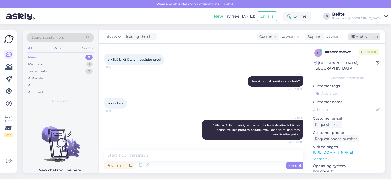
click at [359, 36] on div "Archive chat" at bounding box center [364, 36] width 32 height 7
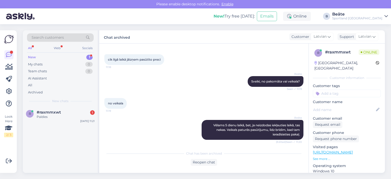
scroll to position [45, 0]
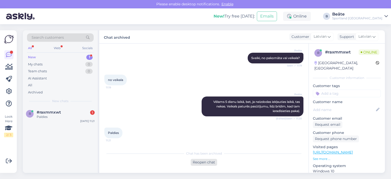
click at [201, 162] on div "Reopen chat" at bounding box center [204, 162] width 26 height 7
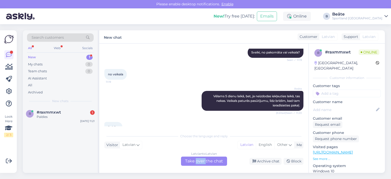
click at [201, 162] on div "Latvian to Latvian Take over the chat" at bounding box center [204, 161] width 46 height 9
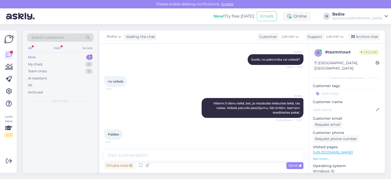
scroll to position [43, 0]
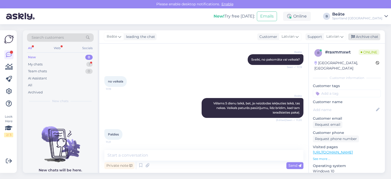
click at [358, 36] on div "Archive chat" at bounding box center [364, 36] width 32 height 7
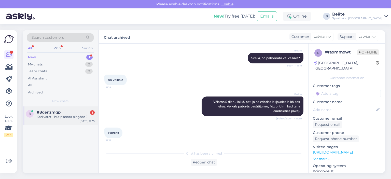
click at [55, 116] on div "Kad varētu būt plānota piegāde ?" at bounding box center [66, 117] width 58 height 5
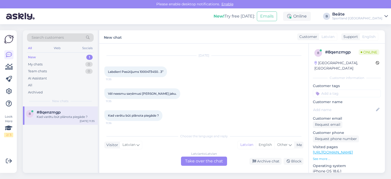
click at [201, 163] on div "Latvian to Latvian Take over the chat" at bounding box center [204, 161] width 46 height 9
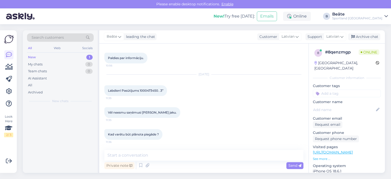
scroll to position [129, 0]
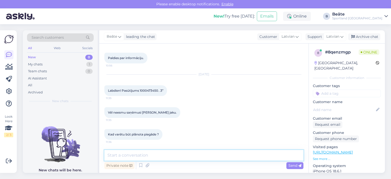
click at [201, 157] on textarea at bounding box center [203, 155] width 199 height 11
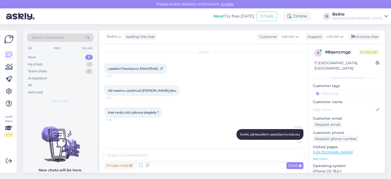
click at [152, 68] on span "Labdien! Pasūtījums 1000473450. .3”" at bounding box center [136, 69] width 56 height 4
copy span "1000473450"
click at [148, 155] on textarea at bounding box center [203, 155] width 199 height 11
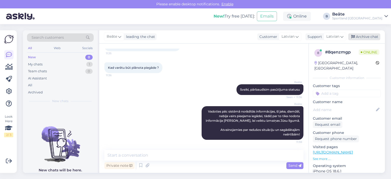
click at [361, 35] on div "Archive chat" at bounding box center [364, 36] width 32 height 7
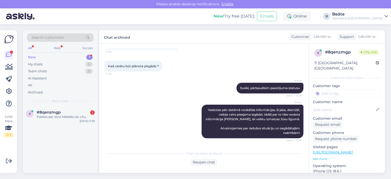
scroll to position [219, 0]
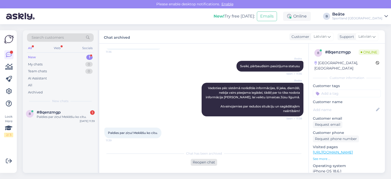
click at [202, 163] on div "Reopen chat" at bounding box center [204, 162] width 26 height 7
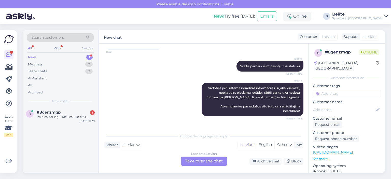
scroll to position [225, 0]
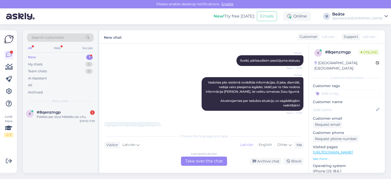
click at [211, 158] on div "Latvian to Latvian Take over the chat" at bounding box center [204, 161] width 46 height 9
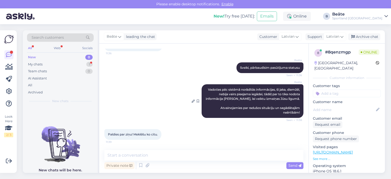
scroll to position [217, 0]
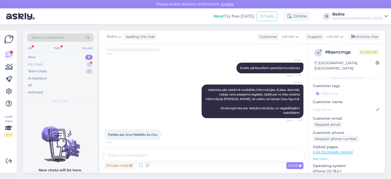
click at [45, 65] on div "My chats 1" at bounding box center [60, 64] width 67 height 7
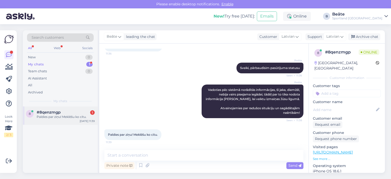
click at [73, 113] on div "#8qenzmgp 1" at bounding box center [66, 112] width 58 height 5
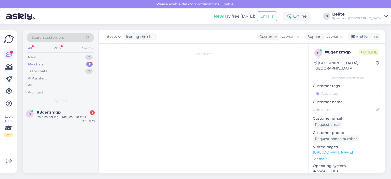
scroll to position [217, 0]
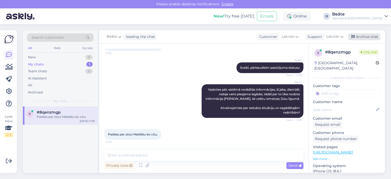
click at [368, 36] on div "Archive chat" at bounding box center [364, 36] width 32 height 7
